Goal: Book appointment/travel/reservation

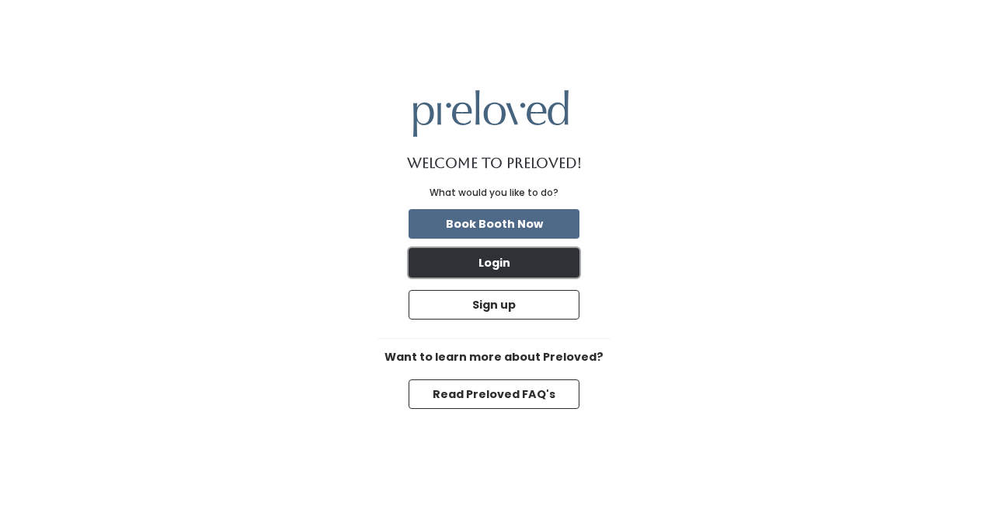
click at [550, 258] on button "Login" at bounding box center [494, 263] width 171 height 30
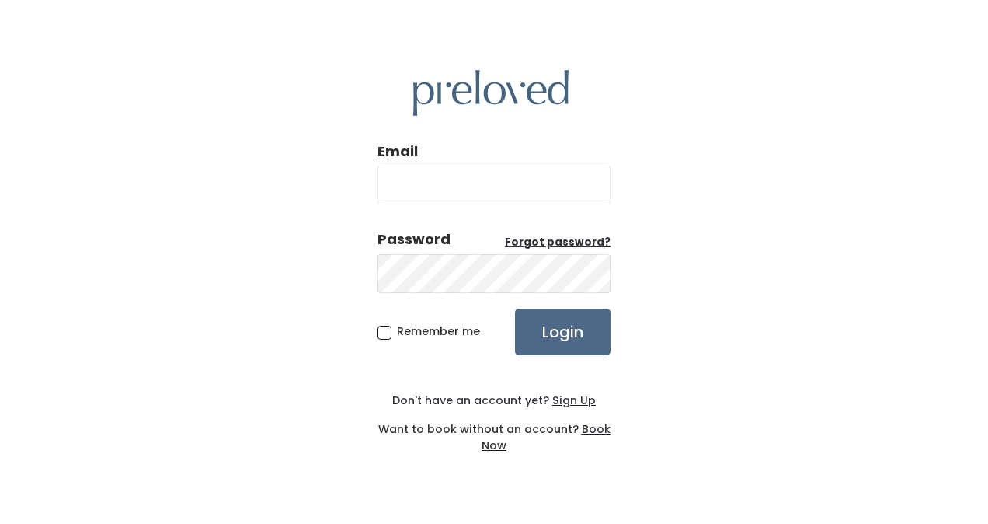
click at [491, 179] on input "Email" at bounding box center [494, 185] width 233 height 39
type input "[EMAIL_ADDRESS][DOMAIN_NAME]"
click at [515, 309] on input "Login" at bounding box center [563, 332] width 96 height 47
click at [539, 246] on u "Forgot password?" at bounding box center [558, 242] width 106 height 15
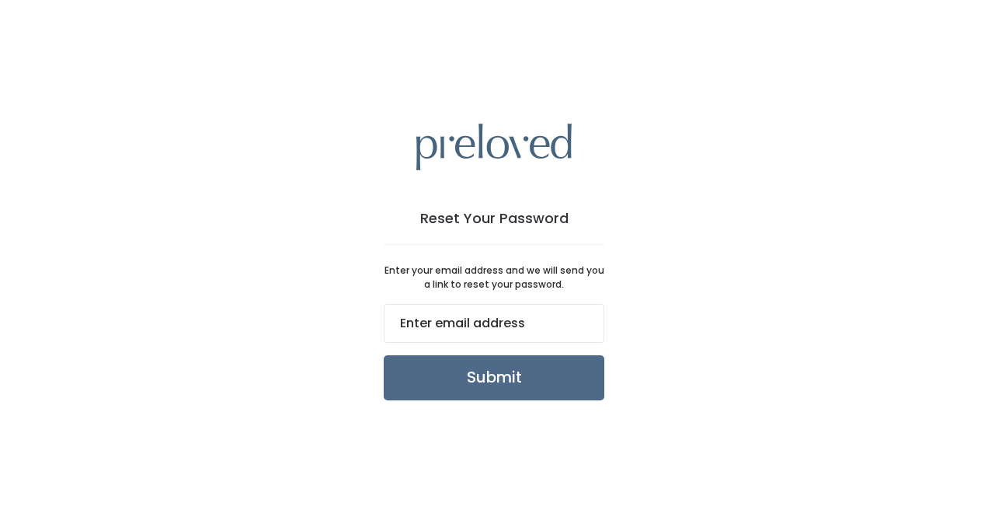
click at [532, 325] on input "email" at bounding box center [494, 323] width 221 height 39
type input "daisytrevino02@gmail.com"
click at [531, 382] on input "Submit" at bounding box center [494, 377] width 221 height 45
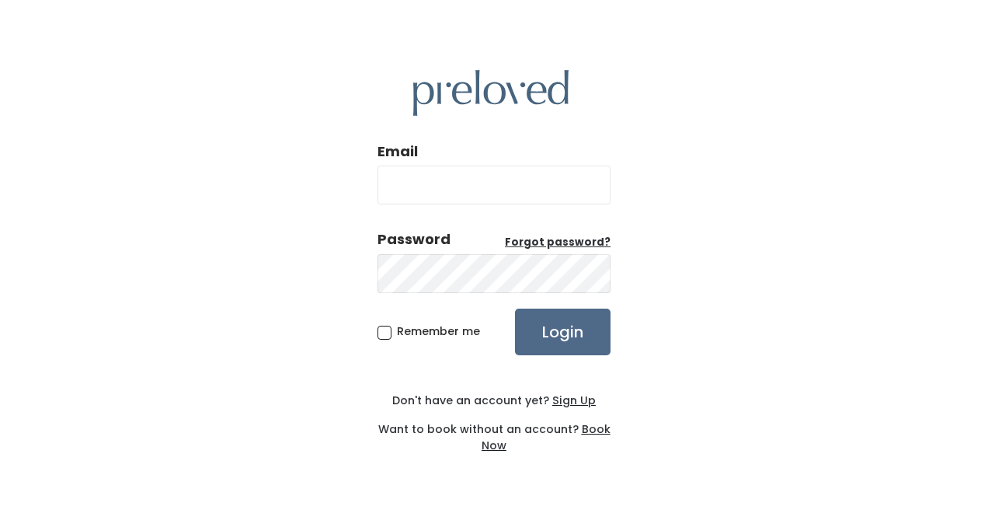
click at [472, 184] on input "Email" at bounding box center [494, 185] width 233 height 39
type input "daisytrevino02@gmail.com"
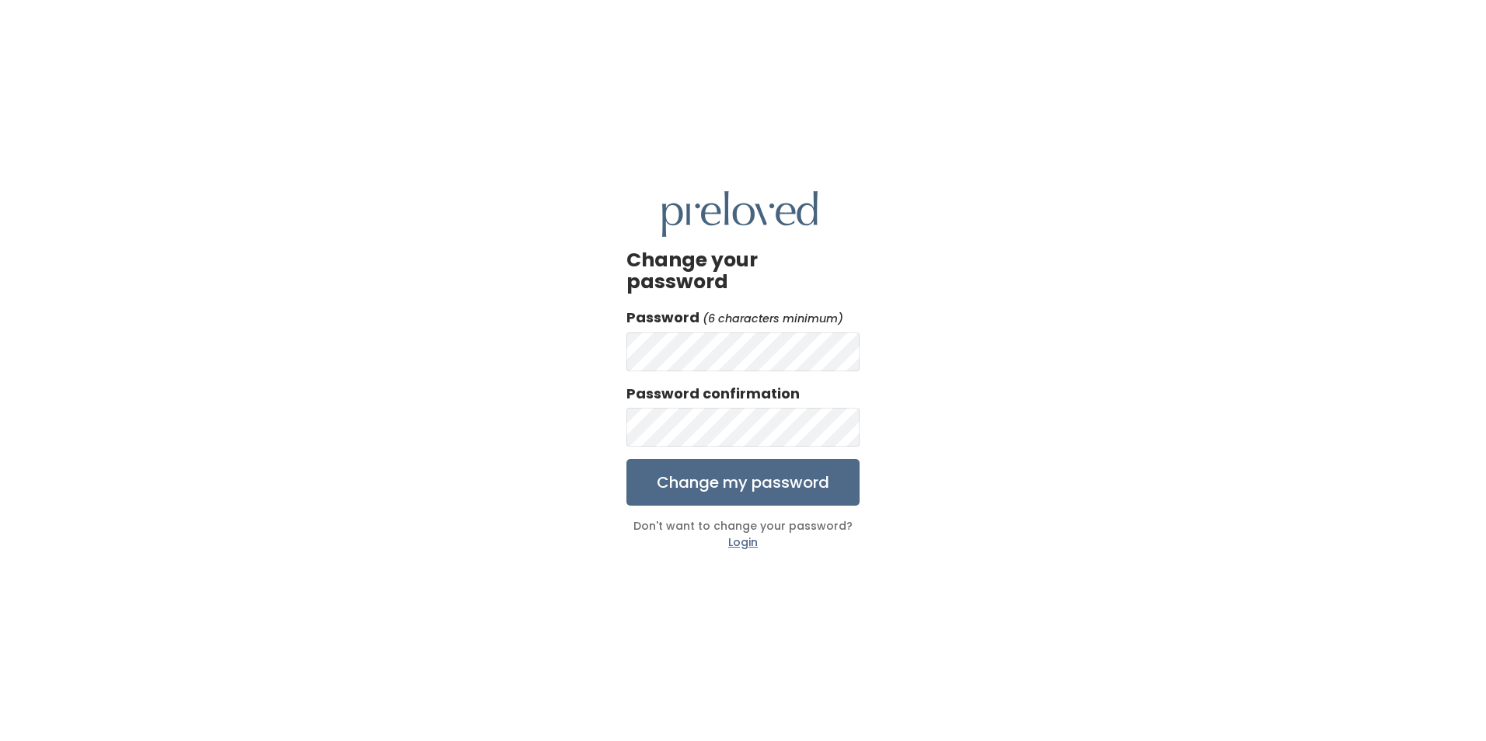
click at [703, 321] on div "Password (6 characters minimum)" at bounding box center [742, 339] width 233 height 63
click at [0, 741] on com-br-cp at bounding box center [0, 741] width 0 height 0
click at [626, 459] on input "Change my password" at bounding box center [742, 482] width 233 height 47
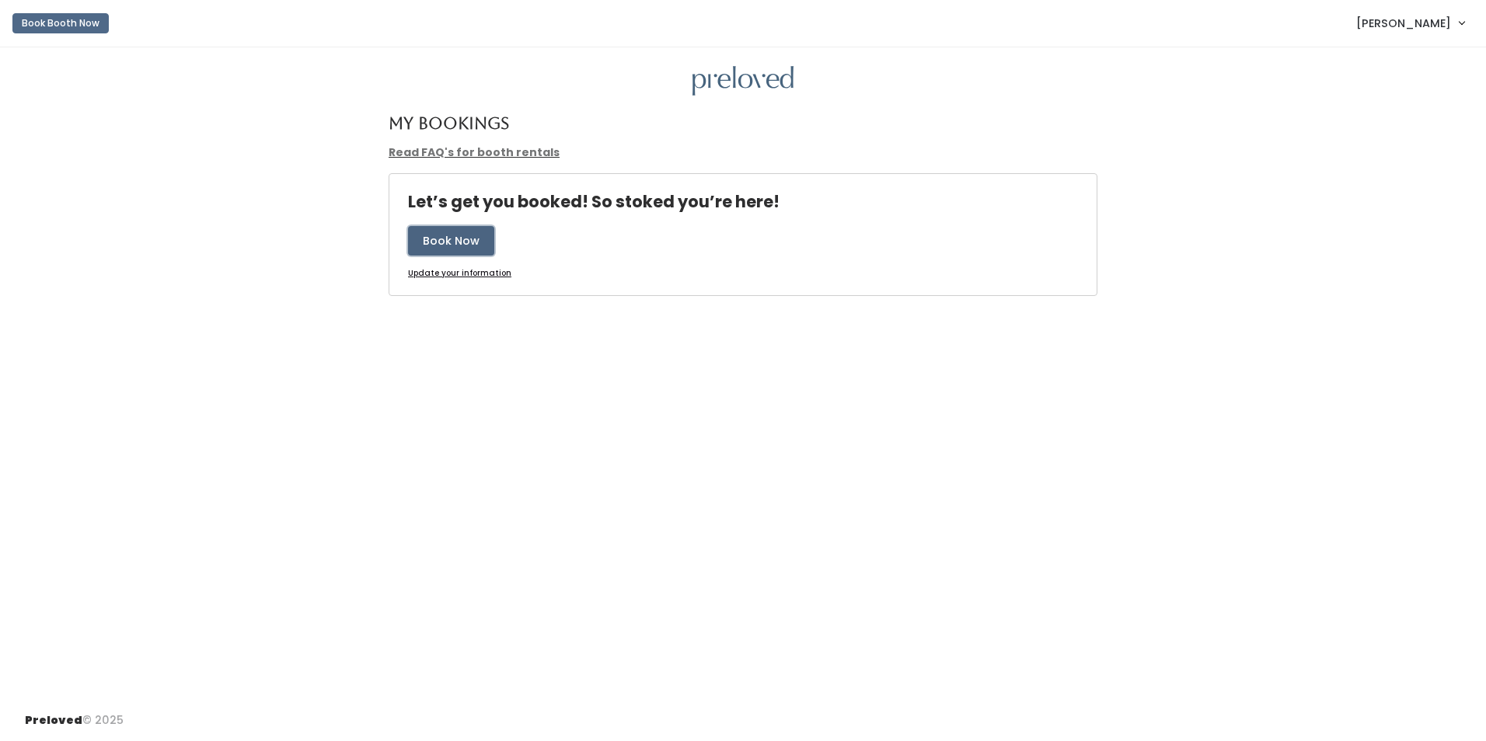
click at [463, 253] on button "Book Now" at bounding box center [451, 241] width 86 height 30
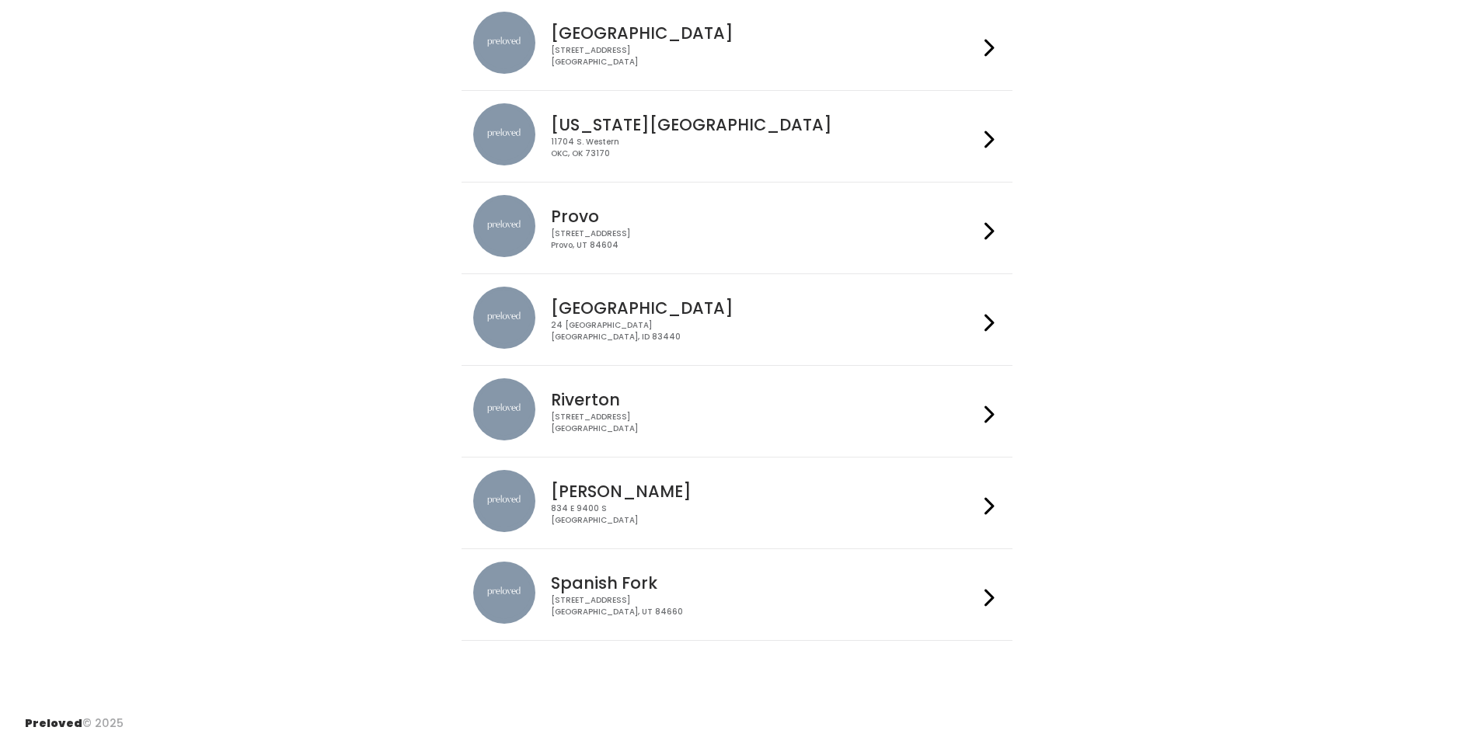
scroll to position [436, 0]
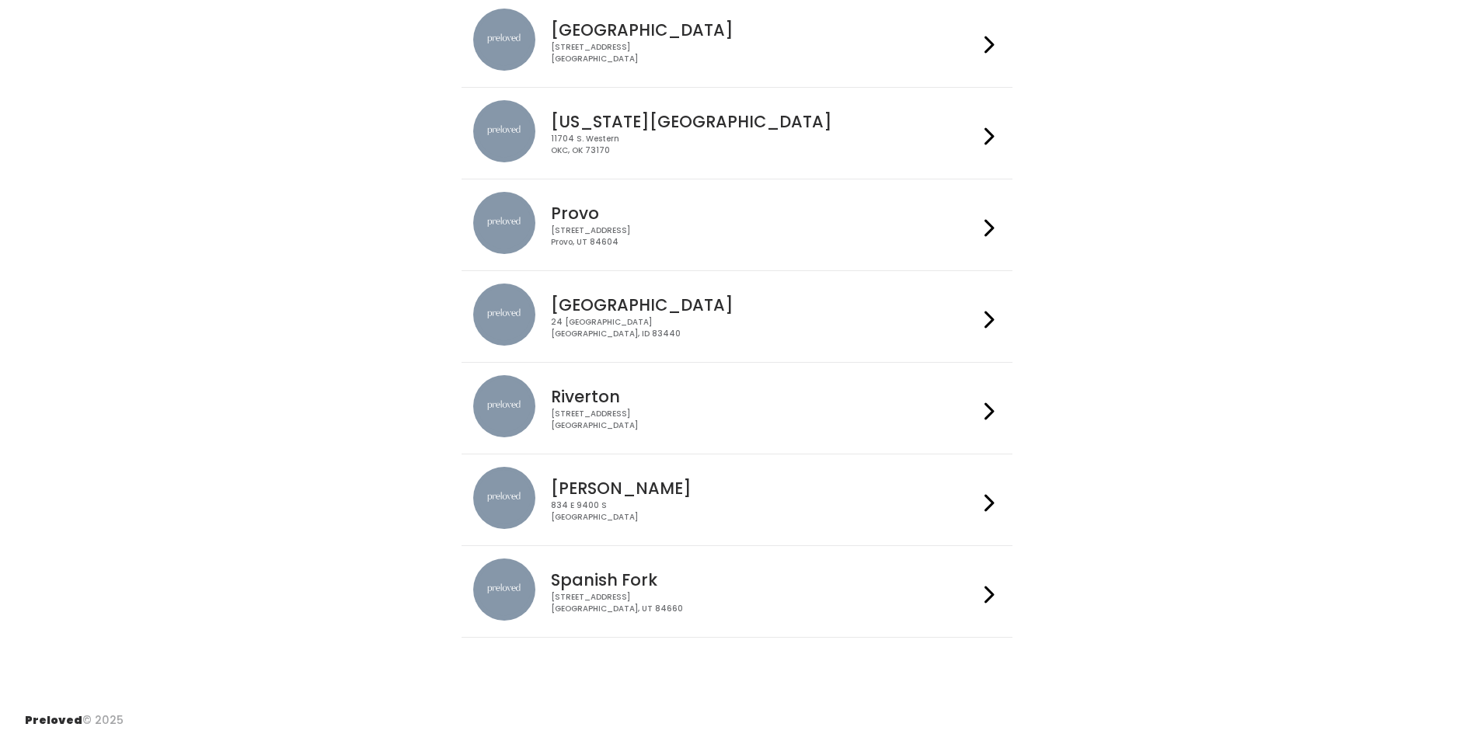
click at [722, 37] on h4 "[GEOGRAPHIC_DATA]" at bounding box center [764, 30] width 427 height 18
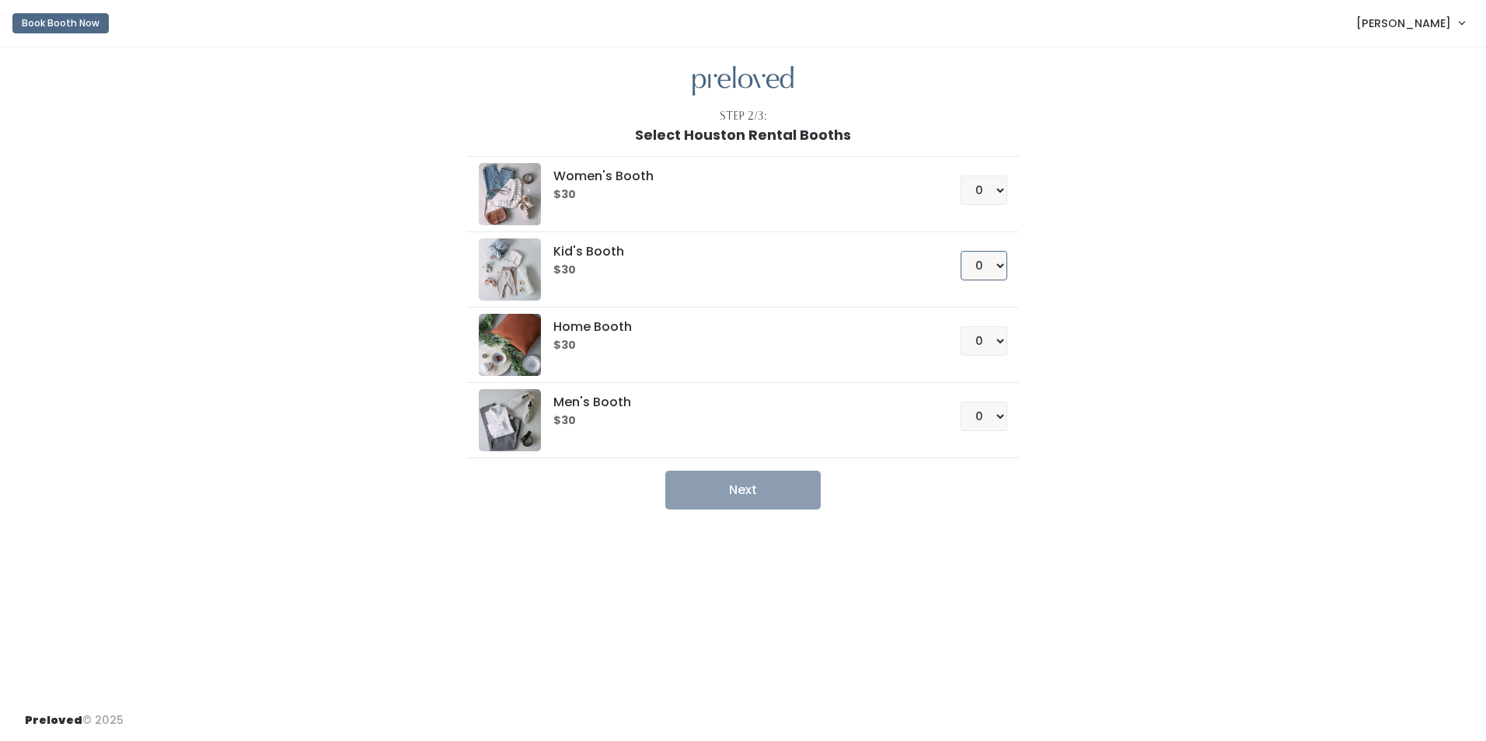
click at [992, 257] on select "0 1 2 3 4" at bounding box center [984, 266] width 47 height 30
select select "1"
click at [961, 251] on select "0 1 2 3 4" at bounding box center [984, 266] width 47 height 30
click at [999, 336] on select "0 1 2 3 4" at bounding box center [984, 341] width 47 height 30
select select "1"
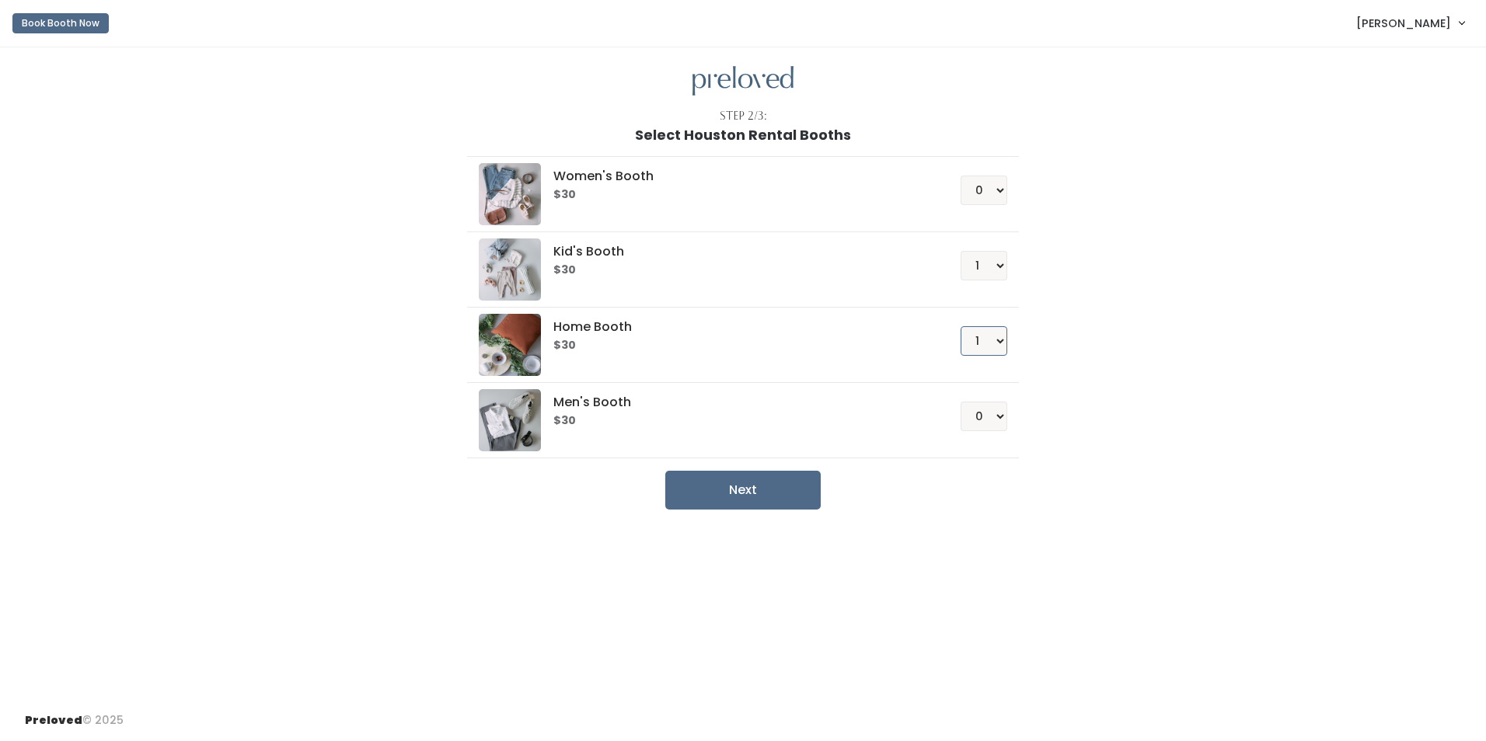
click at [961, 326] on select "0 1 2 3 4" at bounding box center [984, 341] width 47 height 30
click at [991, 188] on select "0 1 2 3 4" at bounding box center [984, 191] width 47 height 30
click at [1170, 203] on div "Women's Booth $30 0 1 2 3 4 Kid's Booth $30 0 1 2 3 4 0 1 2 3" at bounding box center [743, 326] width 886 height 367
click at [738, 494] on button "Next" at bounding box center [742, 490] width 155 height 39
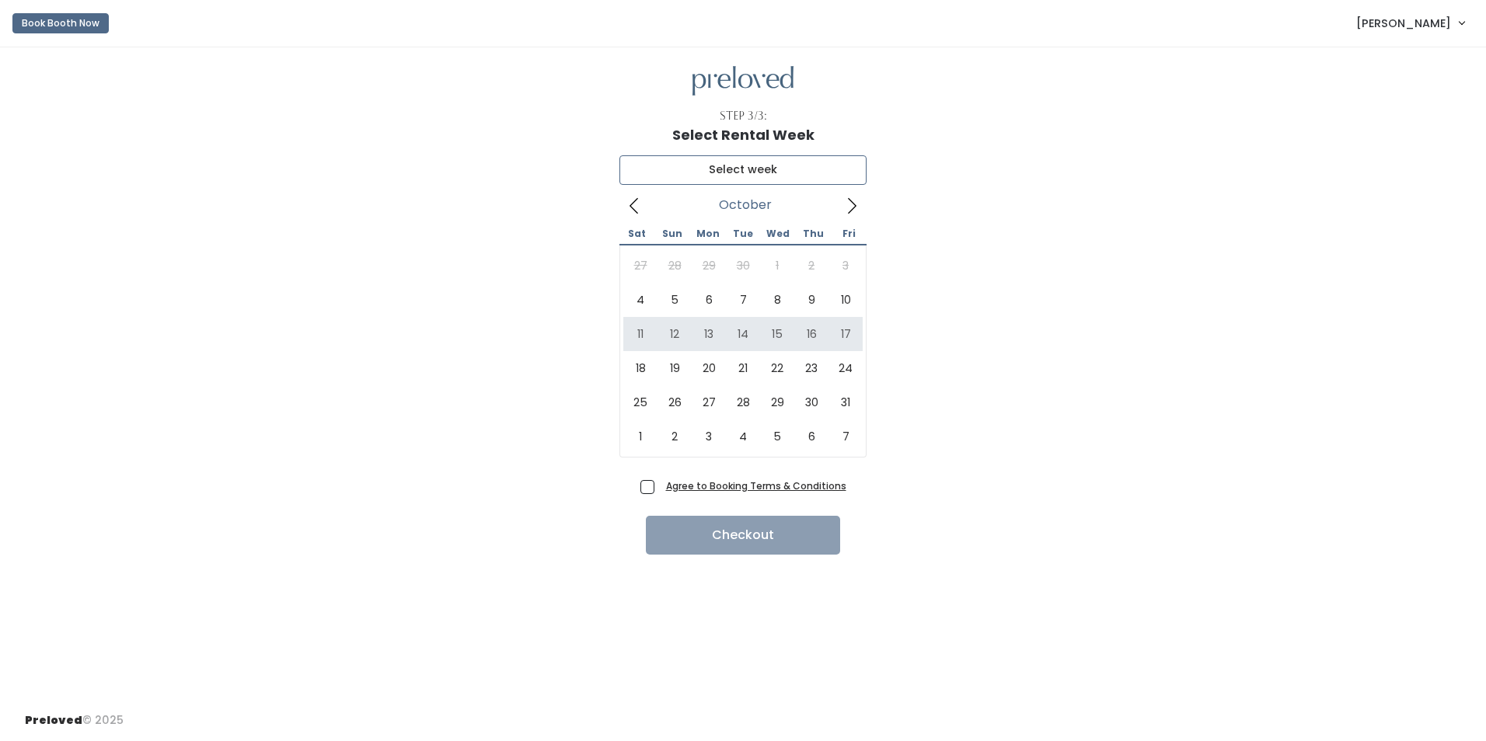
type input "[DATE] to [DATE]"
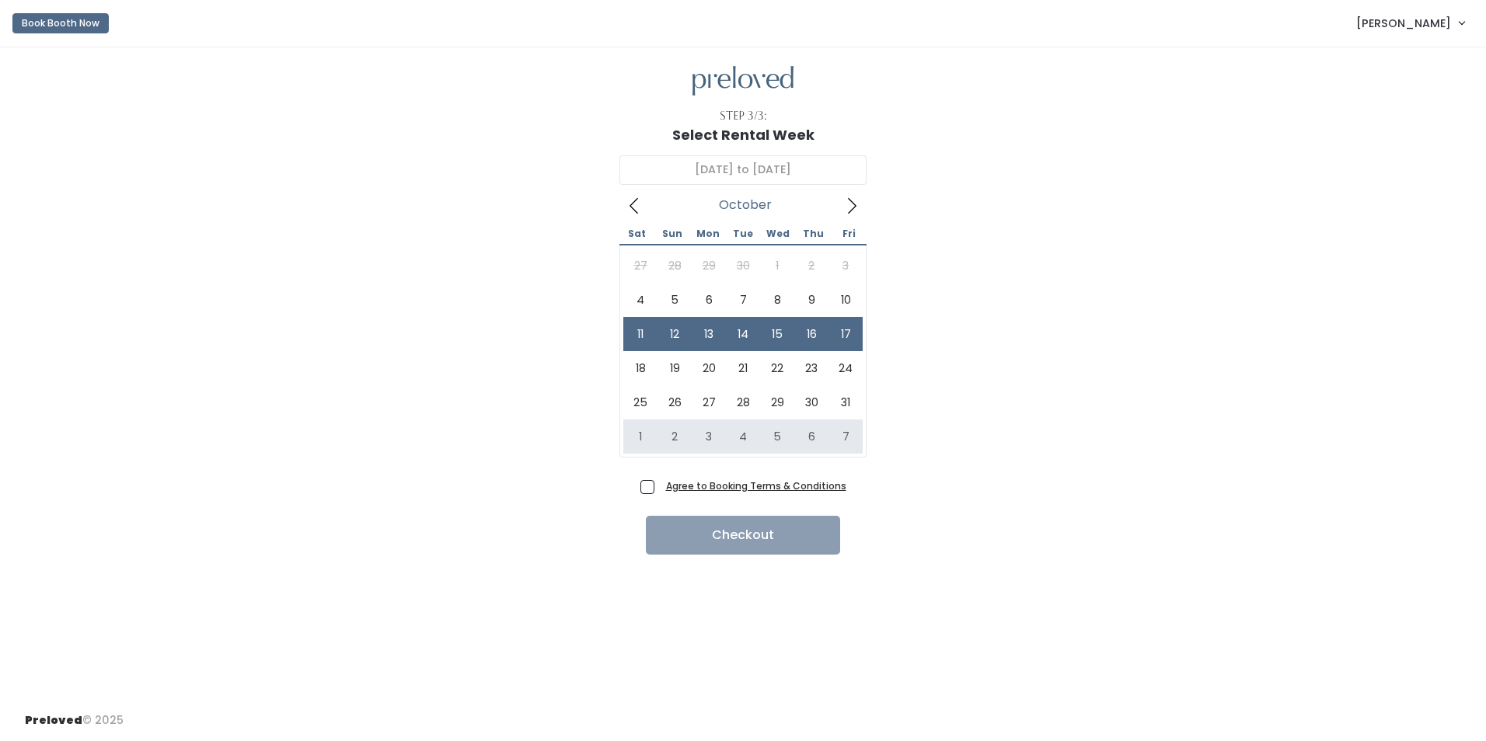
click at [660, 487] on span "Agree to Booking Terms & Conditions" at bounding box center [753, 486] width 187 height 16
click at [660, 487] on input "Agree to Booking Terms & Conditions" at bounding box center [665, 483] width 10 height 10
checkbox input "true"
click at [685, 535] on button "Checkout" at bounding box center [743, 535] width 194 height 39
